Goal: Task Accomplishment & Management: Use online tool/utility

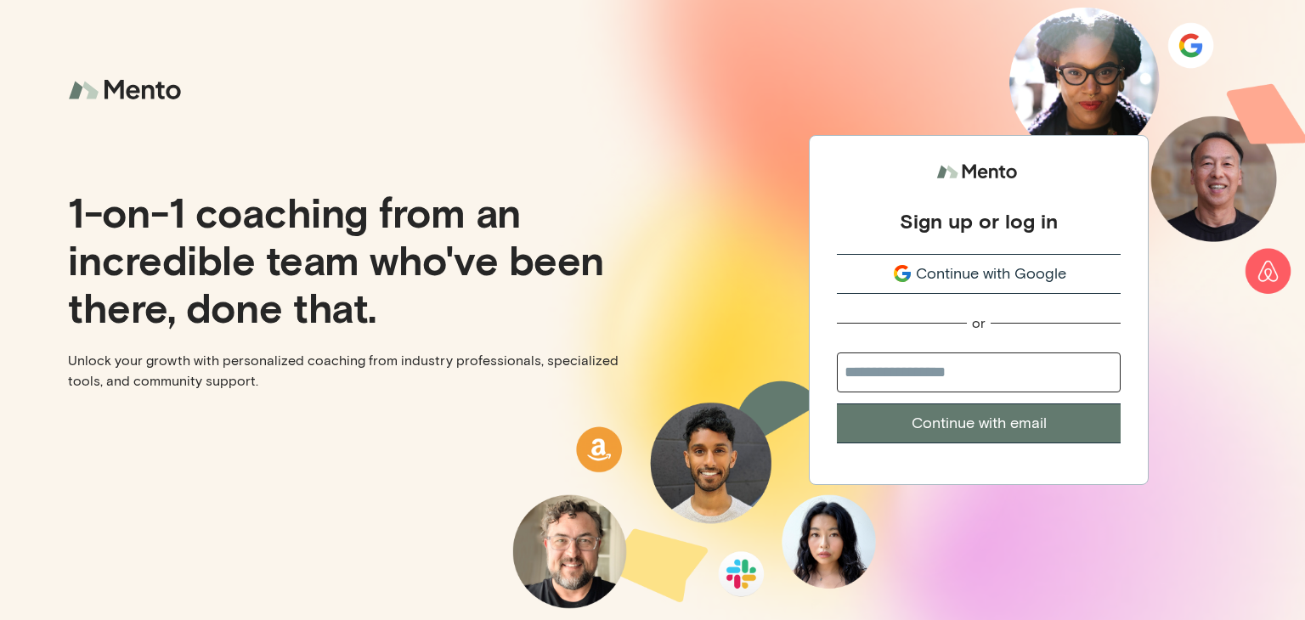
click at [942, 382] on input "email" at bounding box center [979, 373] width 284 height 40
type input "**********"
click at [977, 426] on button "Continue with email" at bounding box center [979, 424] width 284 height 40
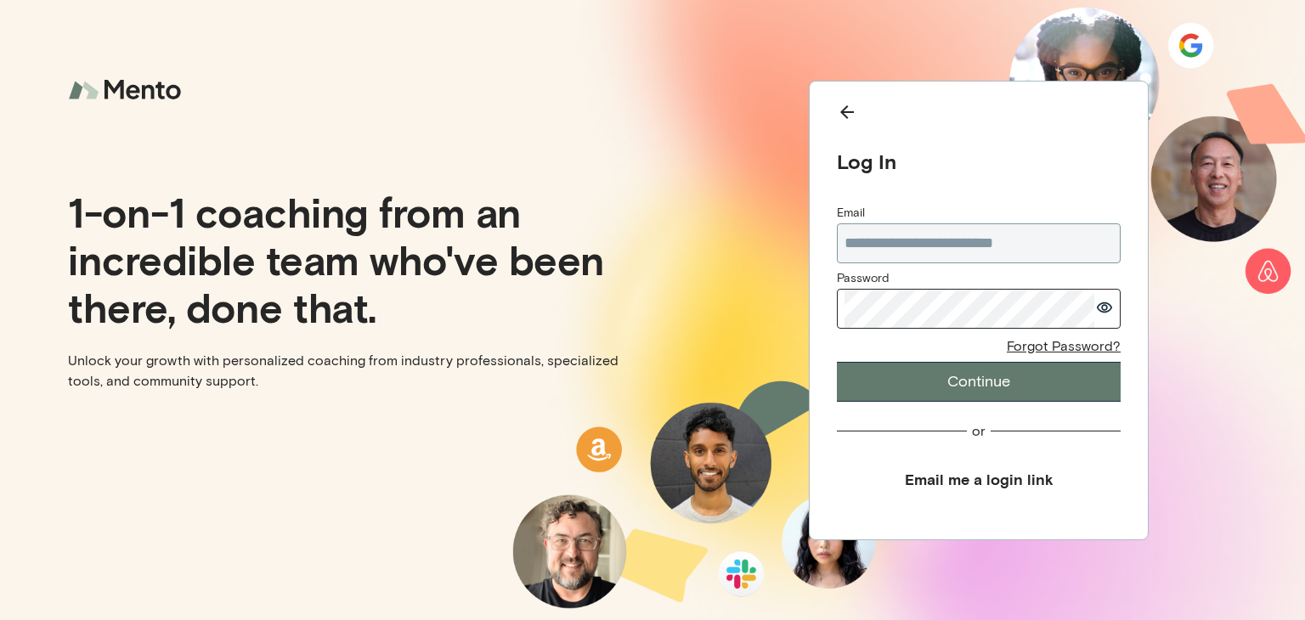
click at [940, 371] on button "Continue" at bounding box center [979, 382] width 284 height 40
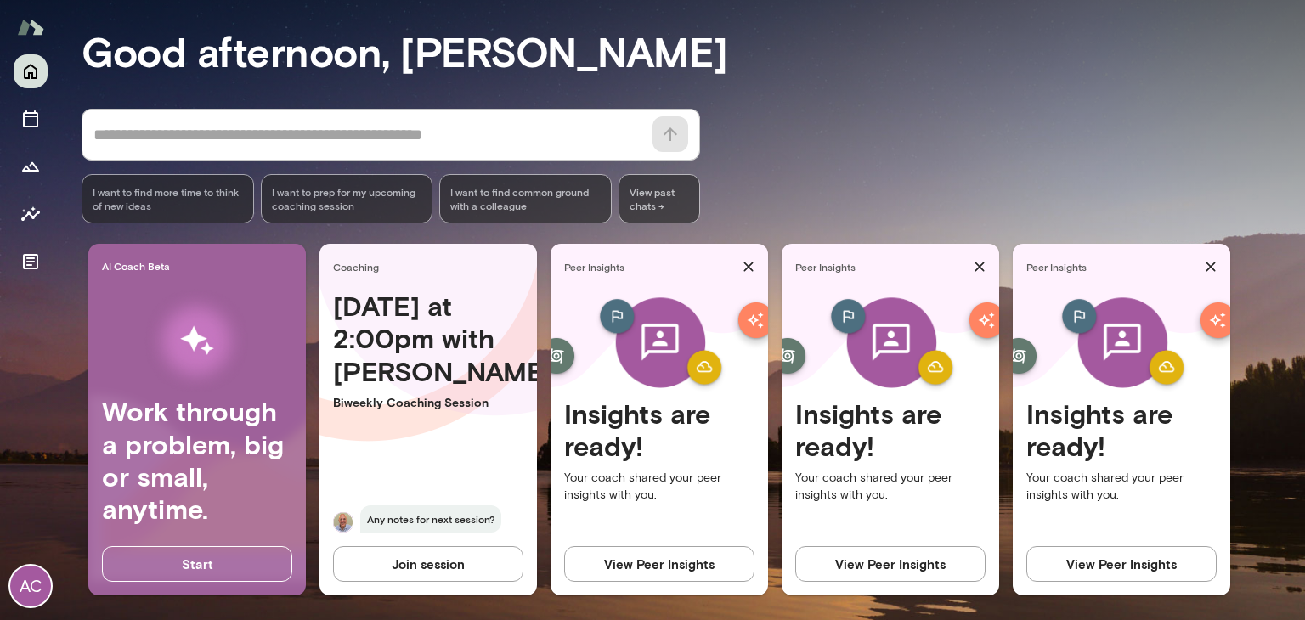
scroll to position [145, 0]
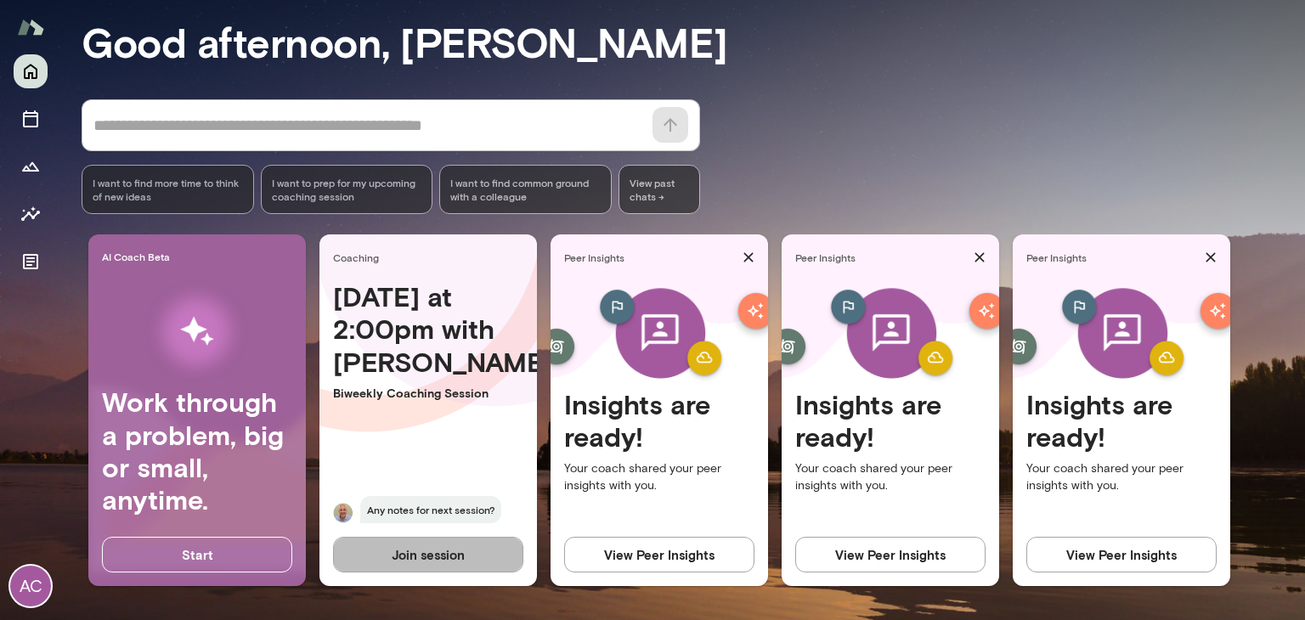
click at [465, 568] on button "Join session" at bounding box center [428, 555] width 190 height 36
